Goal: Find specific page/section: Find specific page/section

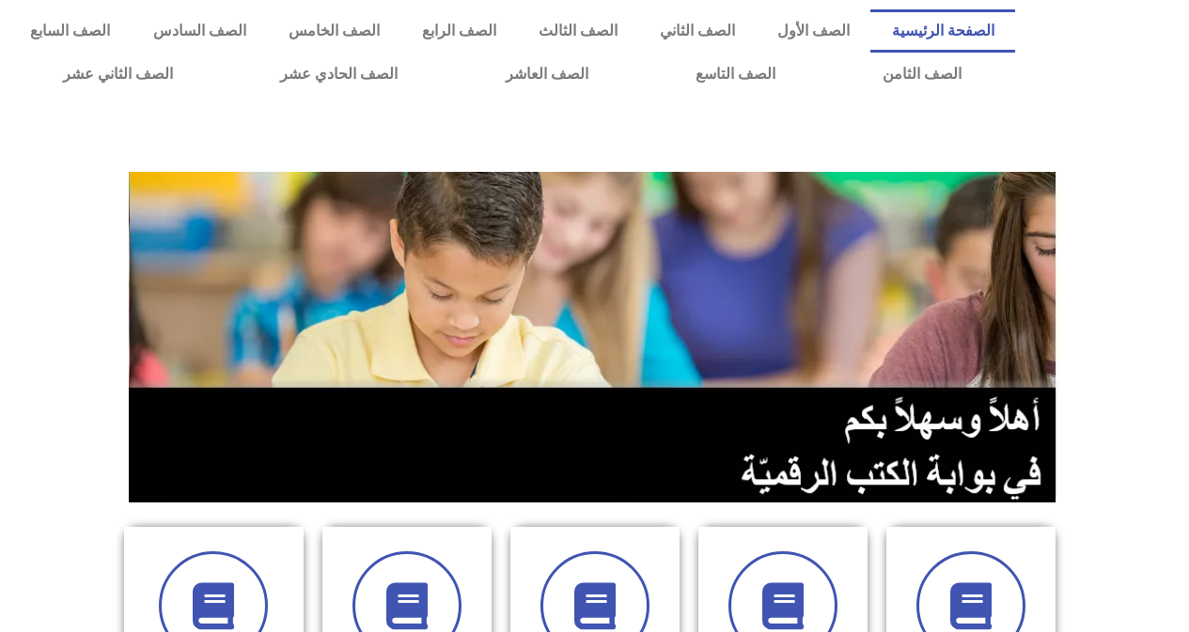
drag, startPoint x: 0, startPoint y: 0, endPoint x: 653, endPoint y: 163, distance: 673.2
click at [653, 163] on div at bounding box center [595, 337] width 960 height 359
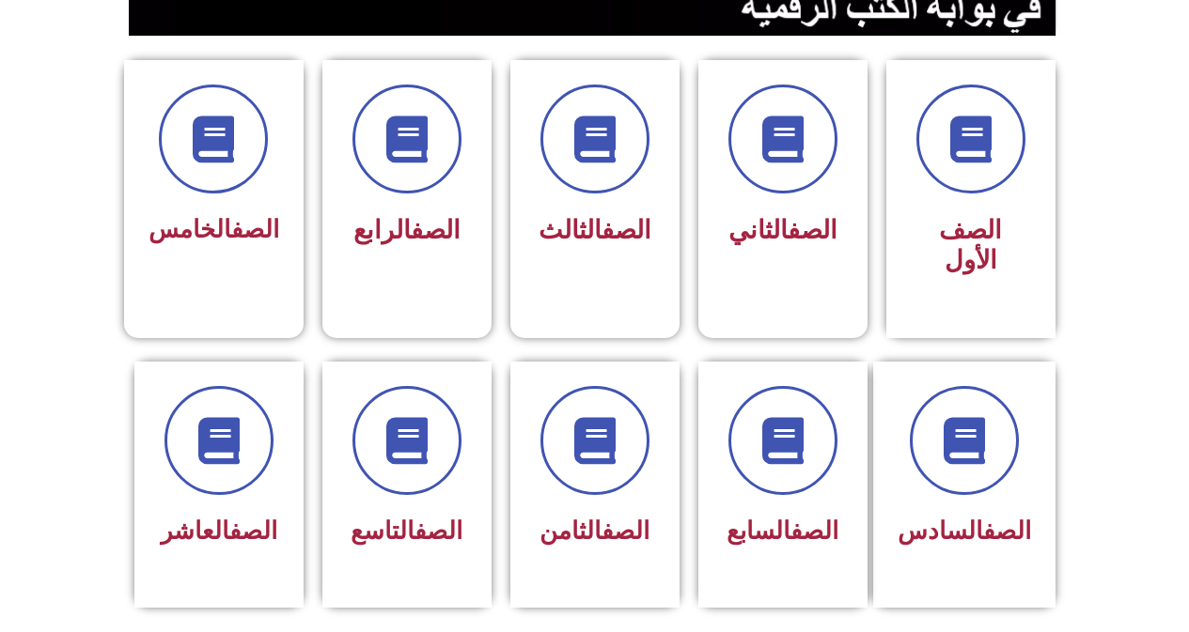
scroll to position [489, 0]
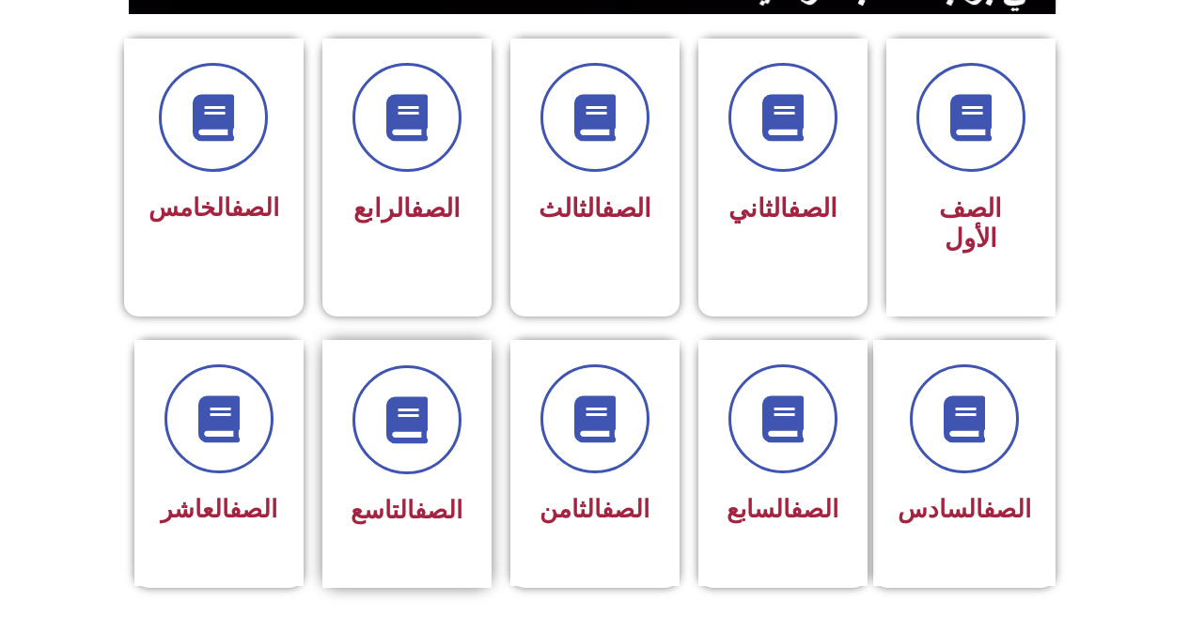
click at [485, 389] on div "الصف التاسع" at bounding box center [406, 464] width 169 height 248
drag, startPoint x: 485, startPoint y: 389, endPoint x: 393, endPoint y: 439, distance: 104.7
click at [393, 439] on span at bounding box center [407, 420] width 120 height 120
click at [574, 431] on span at bounding box center [595, 420] width 120 height 120
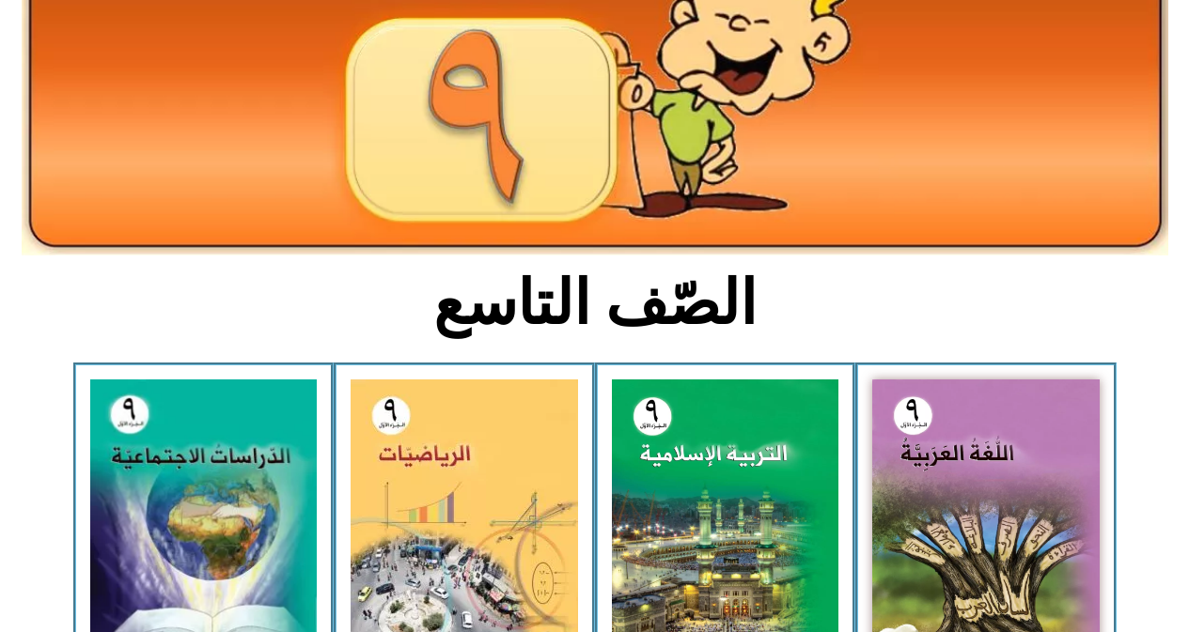
scroll to position [226, 0]
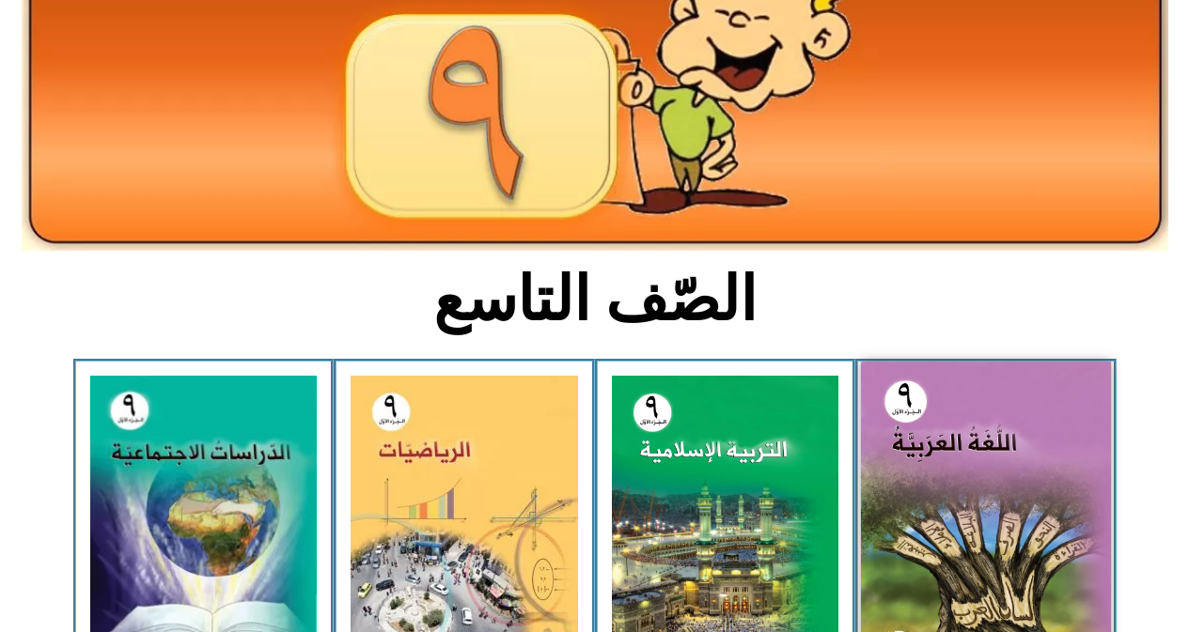
click at [975, 384] on img at bounding box center [986, 516] width 250 height 309
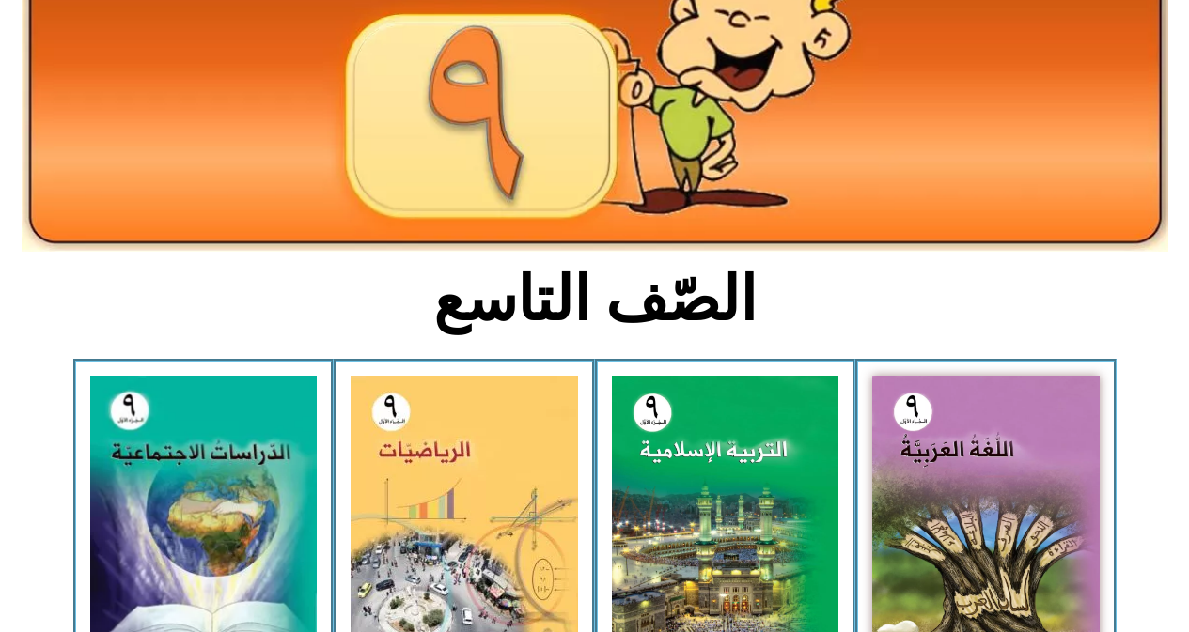
click at [495, 151] on img at bounding box center [595, 60] width 1146 height 382
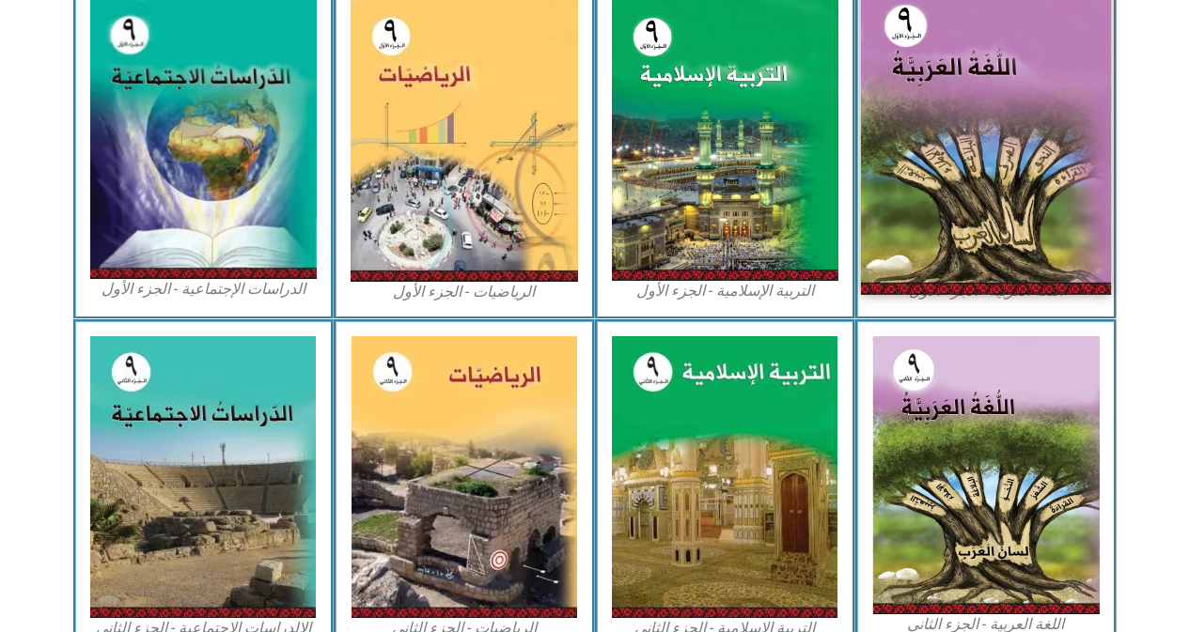
scroll to position [639, 0]
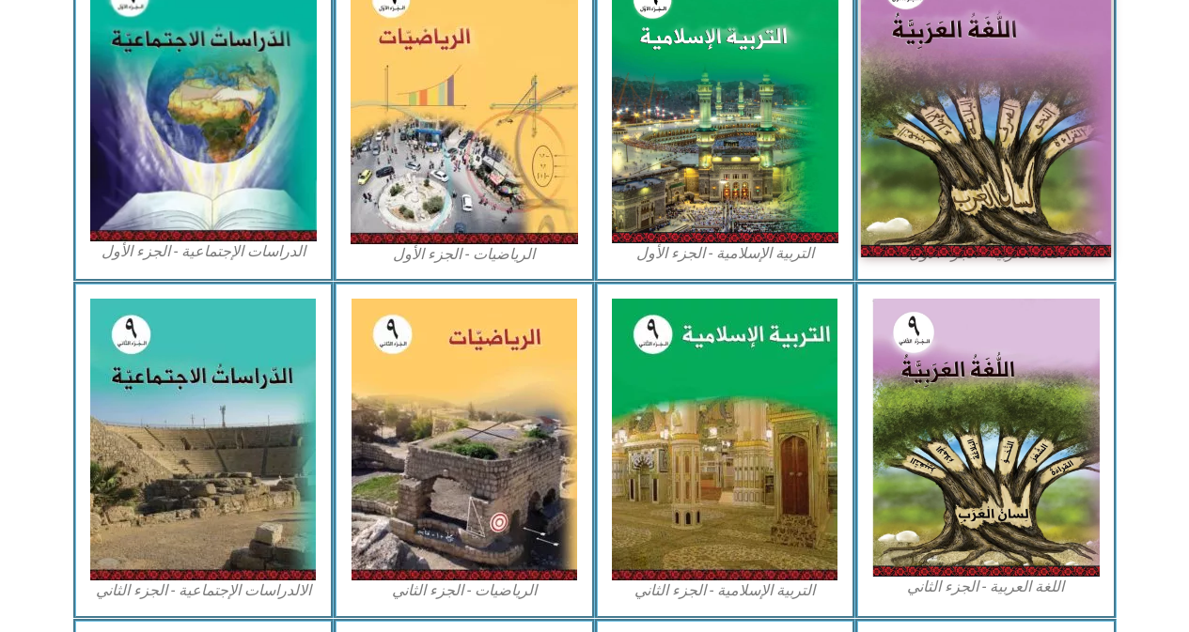
click at [909, 457] on img at bounding box center [985, 438] width 227 height 278
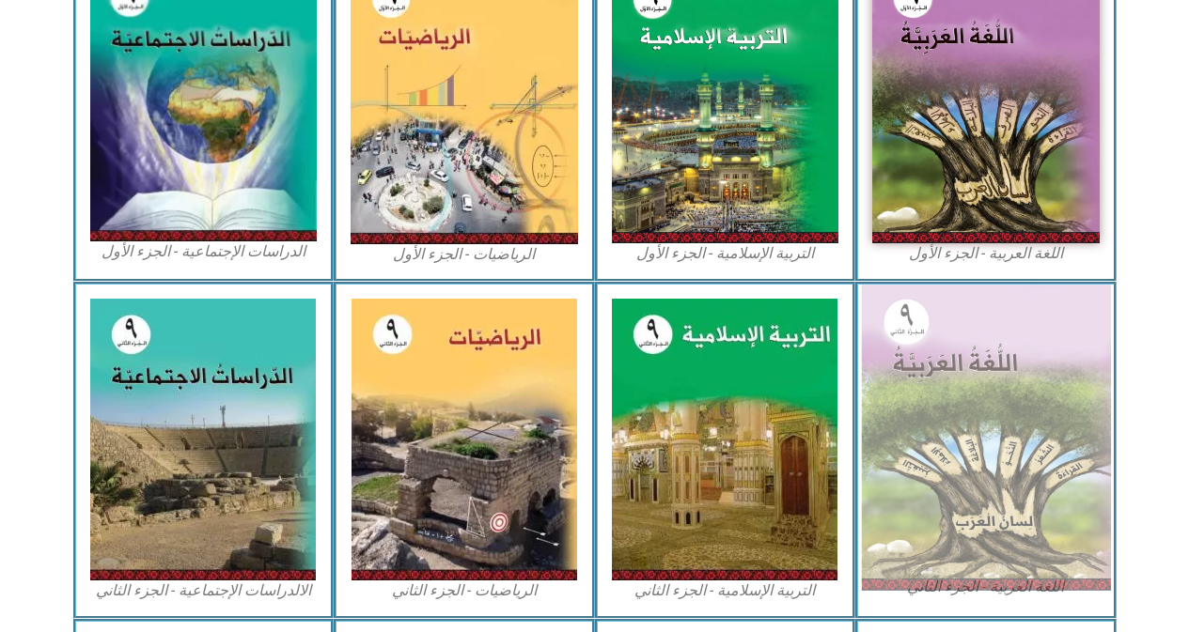
click at [909, 457] on img at bounding box center [986, 437] width 250 height 305
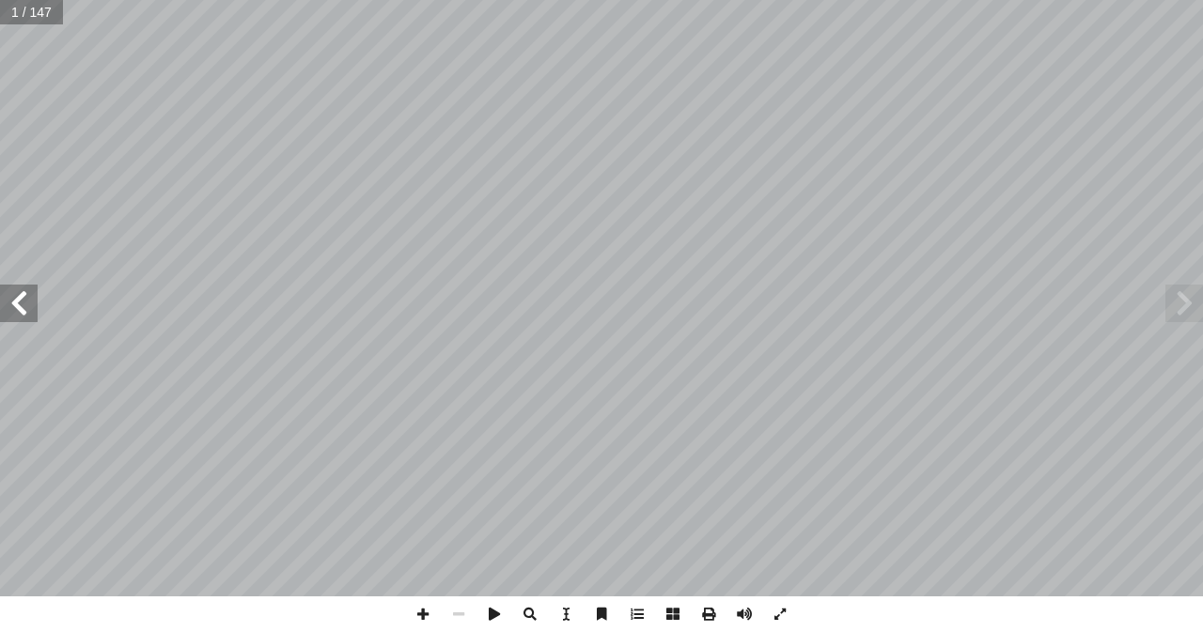
click at [22, 309] on span at bounding box center [19, 304] width 38 height 38
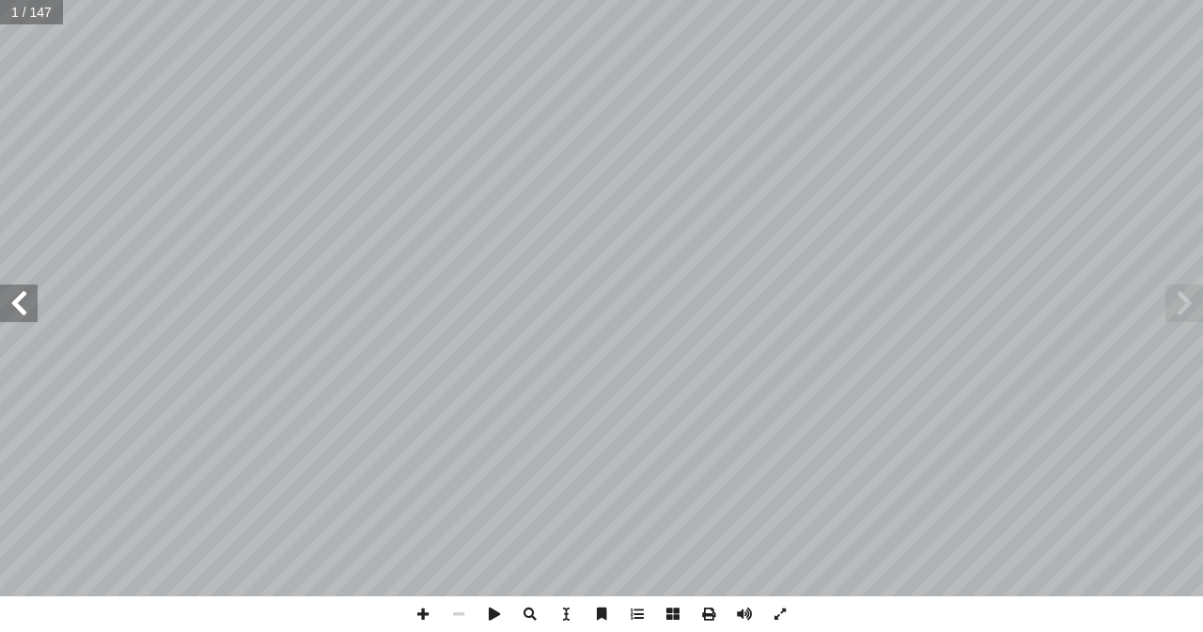
click at [22, 309] on span at bounding box center [19, 304] width 38 height 38
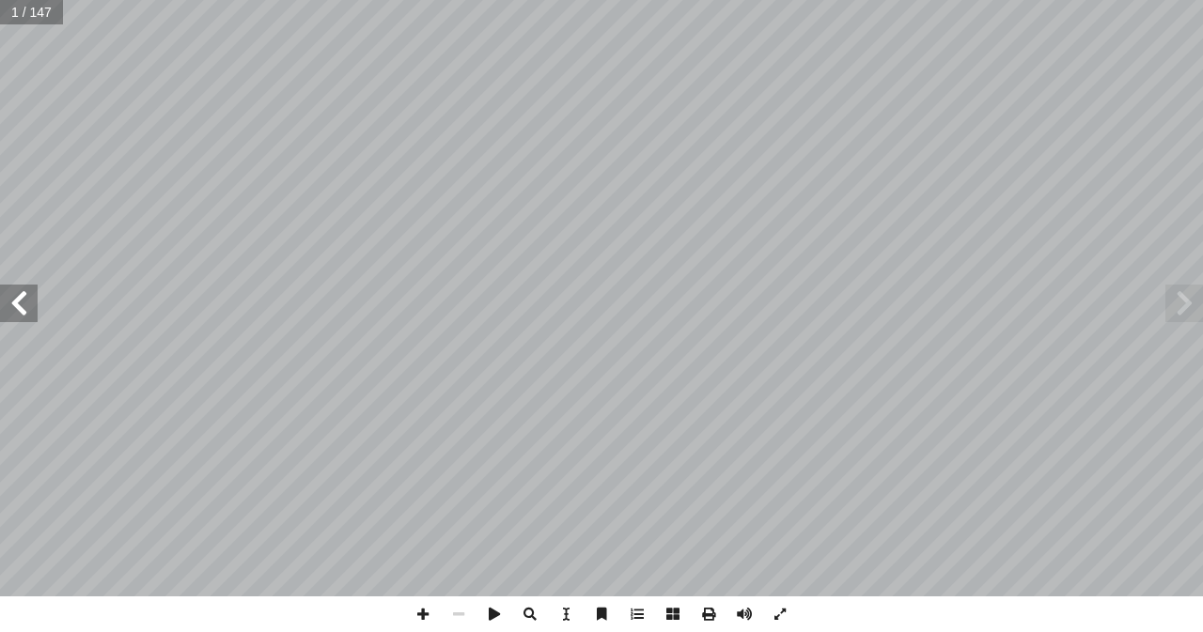
click at [22, 309] on span at bounding box center [19, 304] width 38 height 38
click at [1192, 314] on span at bounding box center [1184, 304] width 38 height 38
click at [21, 306] on span at bounding box center [19, 304] width 38 height 38
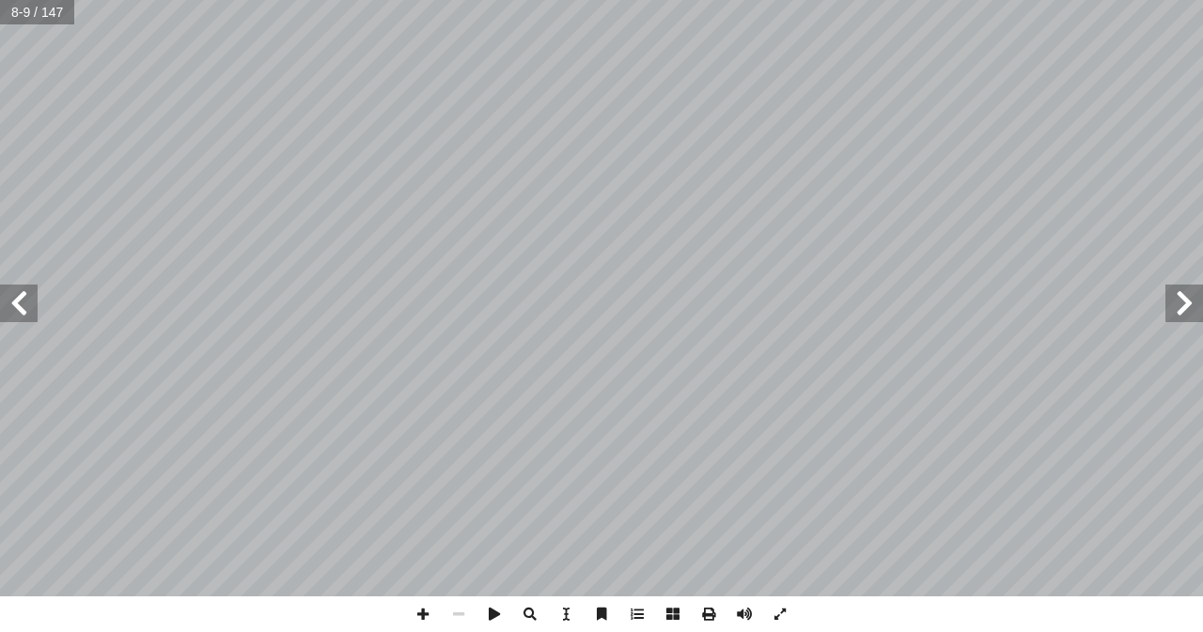
click at [21, 306] on span at bounding box center [19, 304] width 38 height 38
click at [1183, 317] on span at bounding box center [1184, 304] width 38 height 38
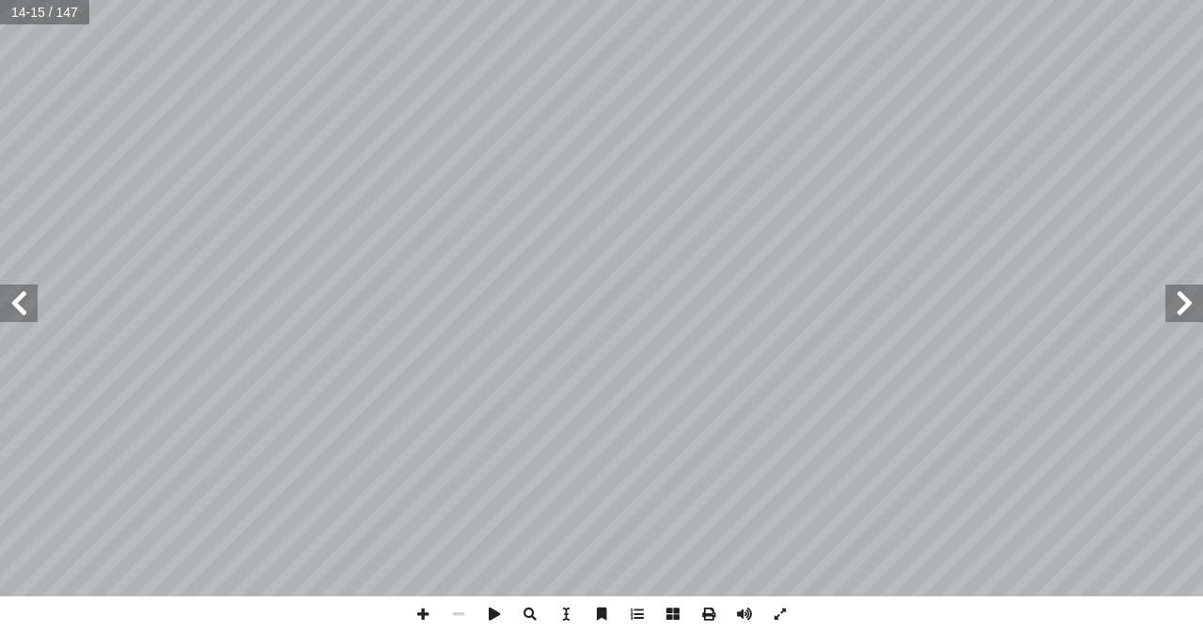
click at [1177, 303] on span at bounding box center [1184, 304] width 38 height 38
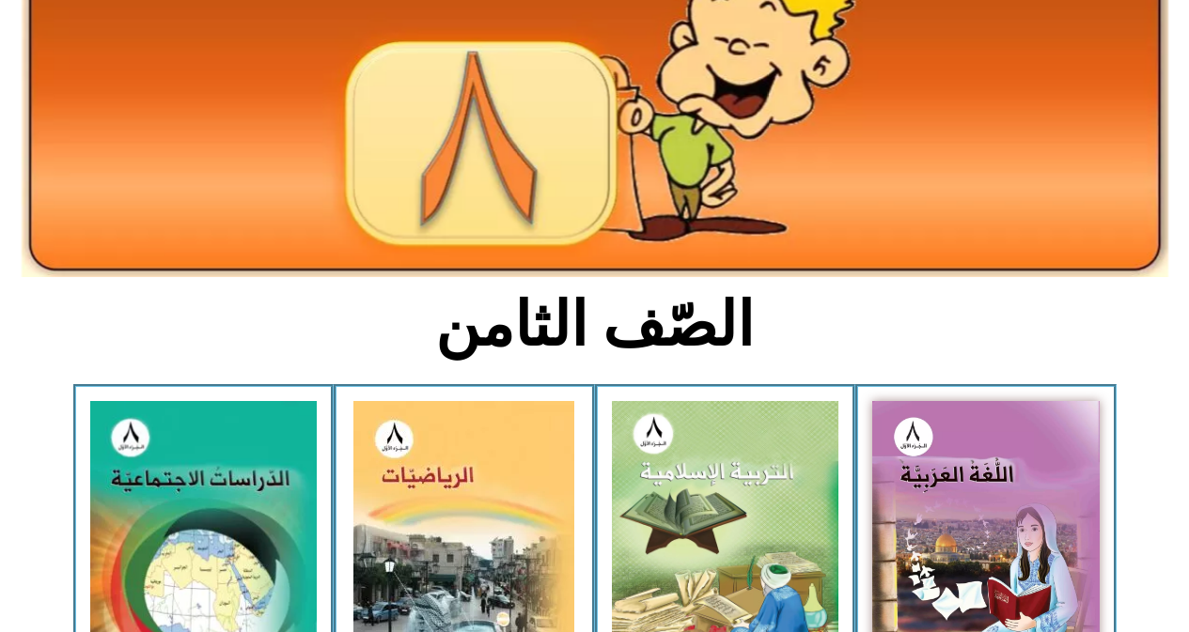
scroll to position [226, 0]
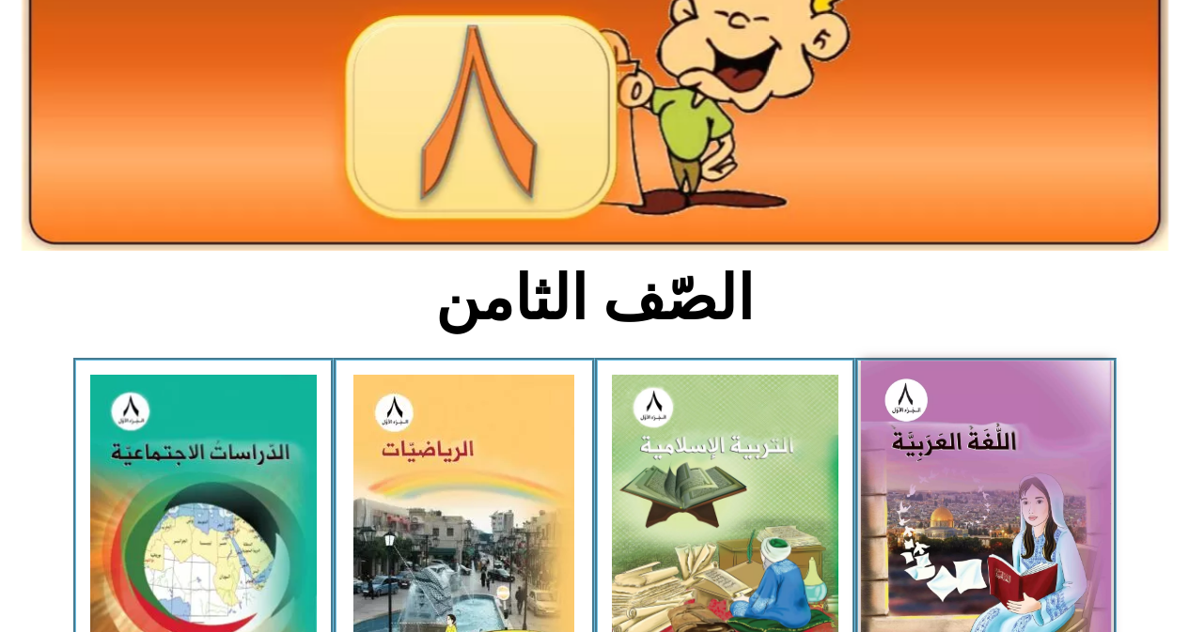
click at [1024, 418] on img at bounding box center [986, 514] width 250 height 307
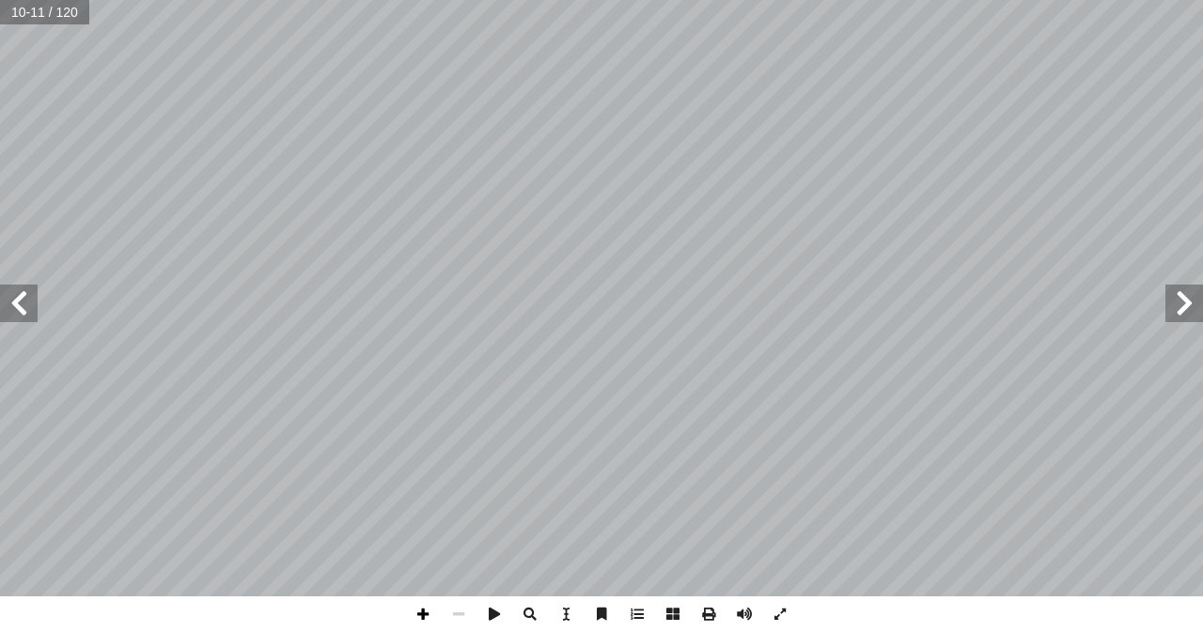
click at [419, 618] on span at bounding box center [423, 615] width 36 height 36
click at [425, 613] on span at bounding box center [423, 615] width 36 height 36
